Goal: Communication & Community: Ask a question

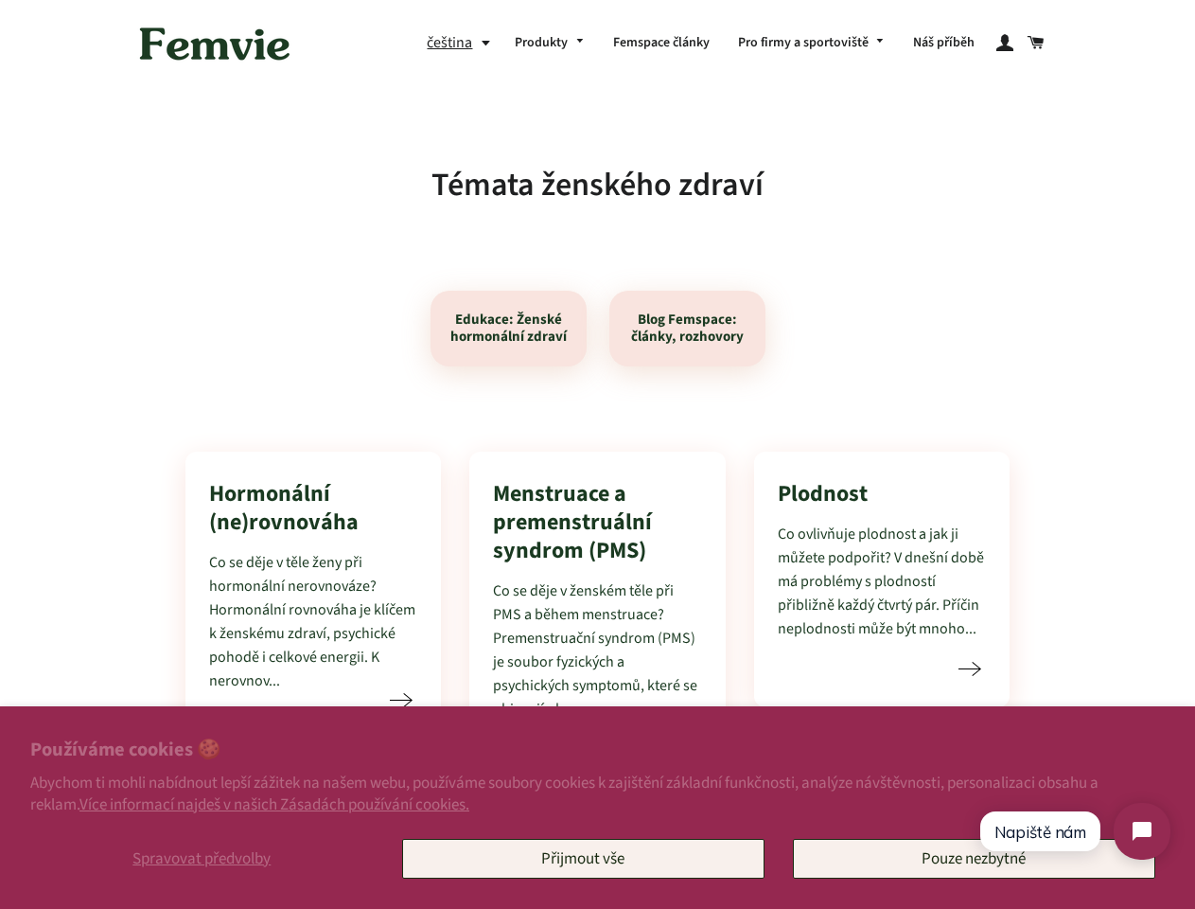
click at [202, 858] on span "Spravovat předvolby" at bounding box center [202, 858] width 138 height 23
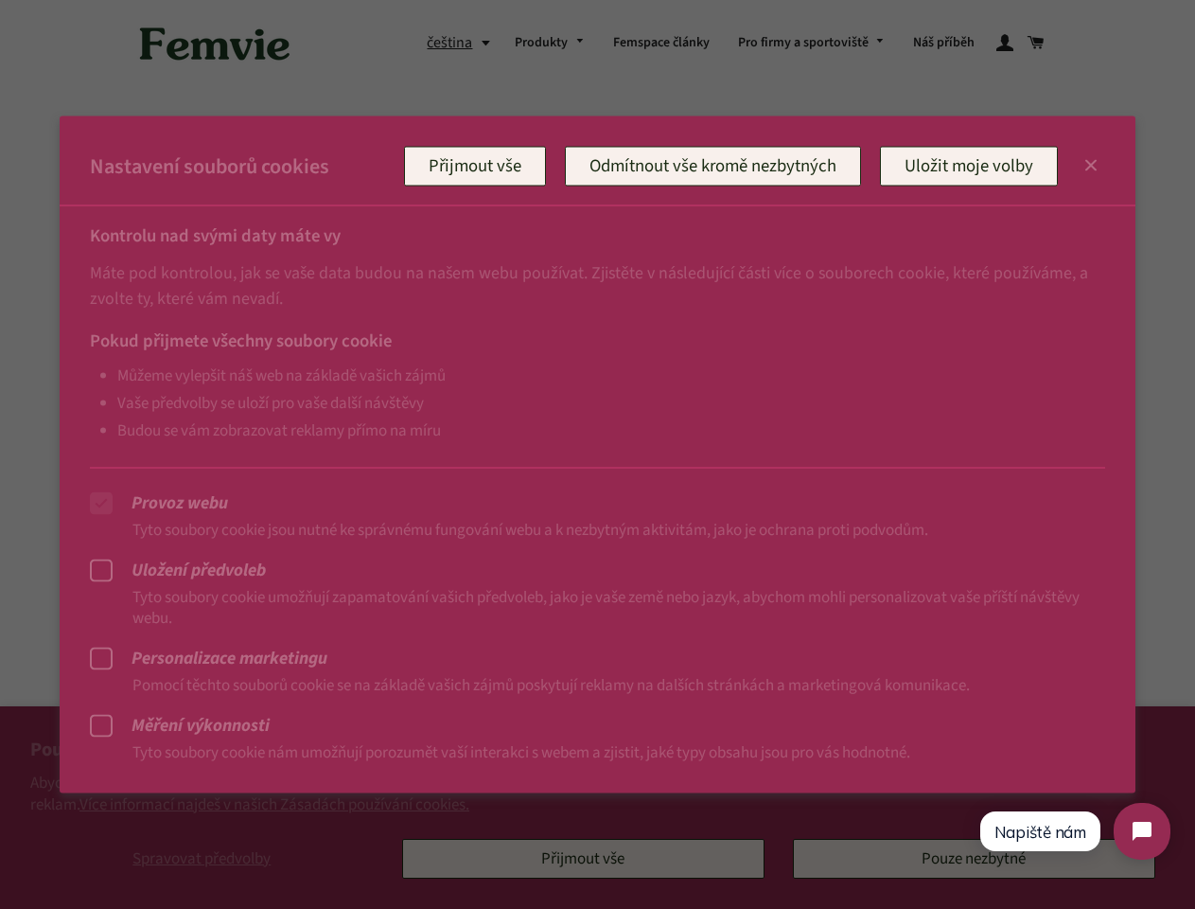
click at [583, 858] on div at bounding box center [597, 454] width 1195 height 909
click at [463, 43] on div at bounding box center [597, 454] width 1195 height 909
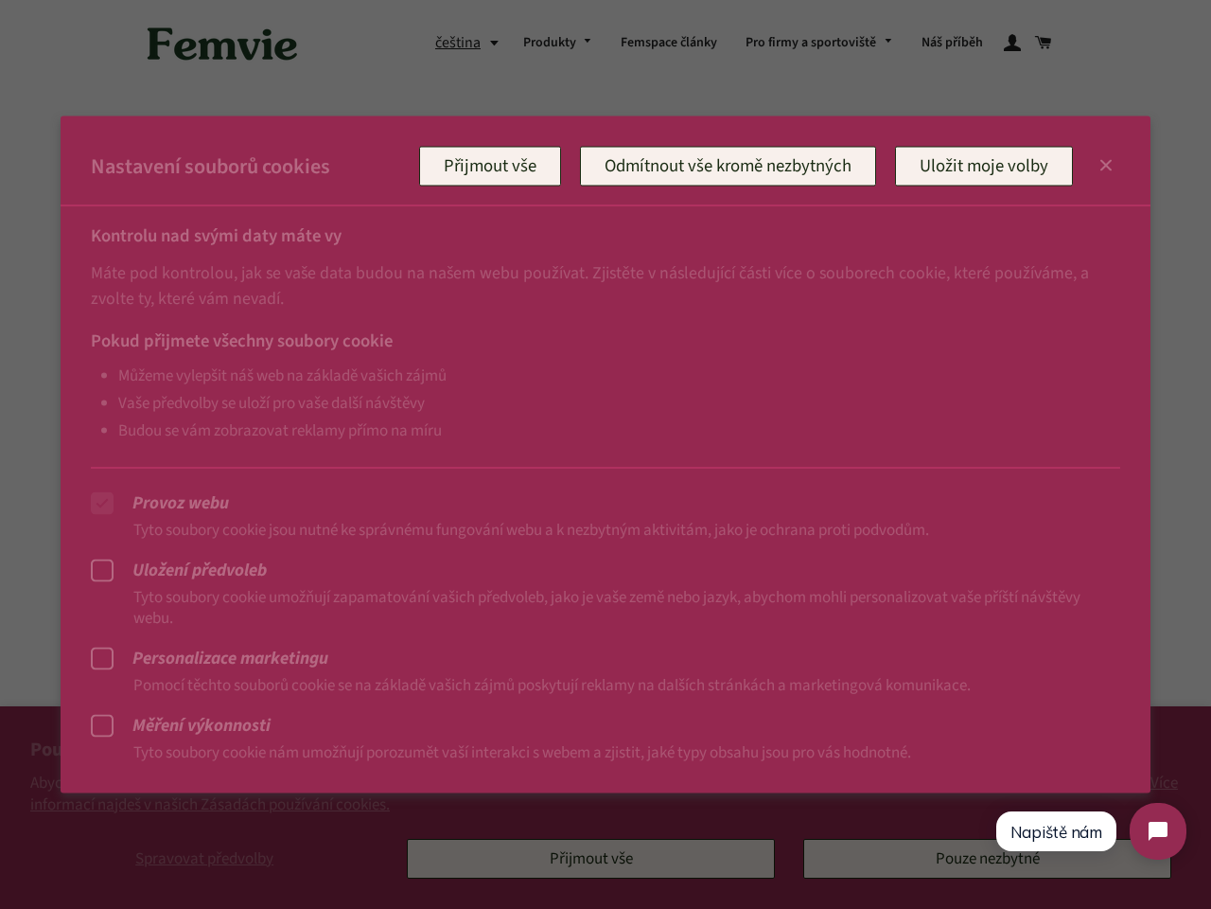
click at [508, 328] on div "Pokud přijmete všechny soubory cookie Můžeme vylepšit náš web na základě vašich…" at bounding box center [606, 379] width 1090 height 136
click at [687, 328] on div "Pokud přijmete všechny soubory cookie Můžeme vylepšit náš web na základě vašich…" at bounding box center [606, 379] width 1090 height 136
click at [1040, 831] on span "Napiště nám" at bounding box center [1057, 832] width 92 height 20
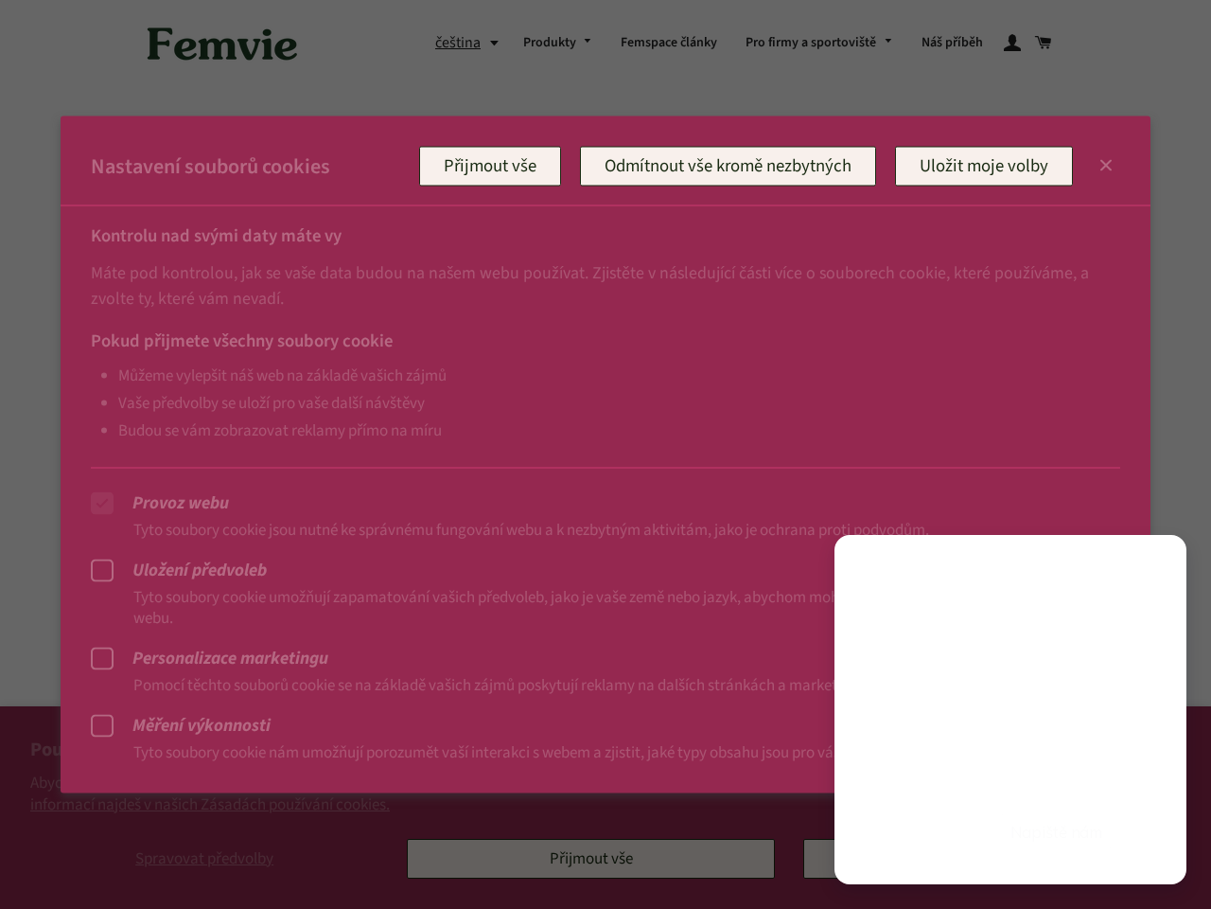
click at [1142, 831] on button "Chat" at bounding box center [1079, 849] width 133 height 46
